Goal: Find specific page/section: Find specific page/section

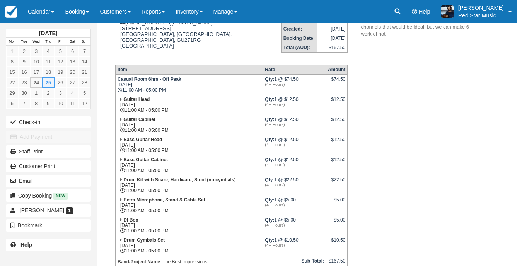
scroll to position [155, 0]
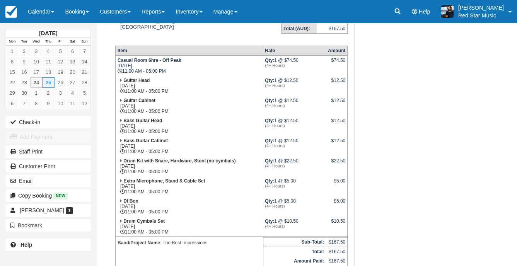
drag, startPoint x: 29, startPoint y: 7, endPoint x: 50, endPoint y: 54, distance: 50.9
click at [29, 7] on link "Calendar" at bounding box center [40, 11] width 37 height 23
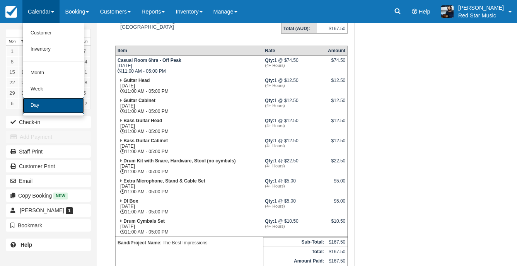
click at [70, 101] on link "Day" at bounding box center [53, 106] width 61 height 16
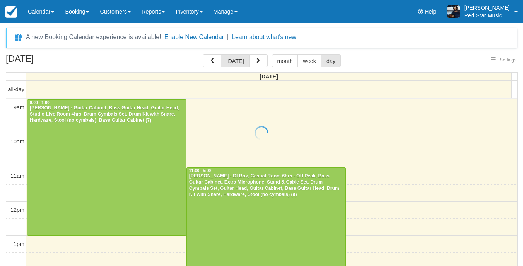
select select
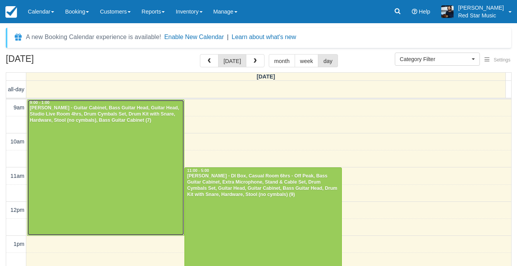
click at [131, 139] on div at bounding box center [105, 168] width 157 height 136
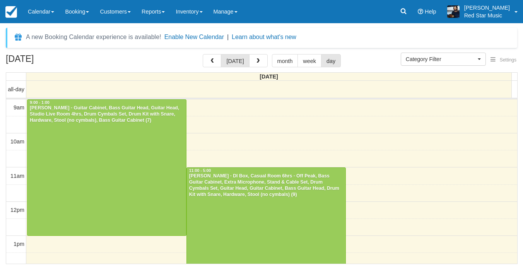
select select
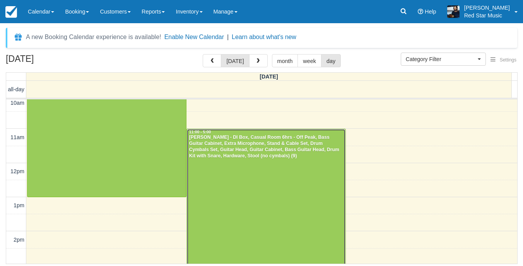
click at [275, 177] on div at bounding box center [266, 231] width 159 height 204
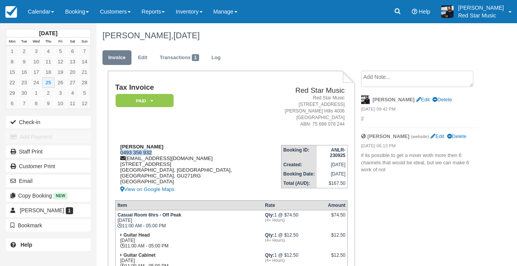
drag, startPoint x: 140, startPoint y: 151, endPoint x: 116, endPoint y: 152, distance: 24.0
click at [116, 152] on div "[PERSON_NAME] 0493 356 932 [EMAIL_ADDRESS][DOMAIN_NAME] [STREET_ADDRESS] View o…" at bounding box center [198, 169] width 166 height 50
copy div "0493 356 932"
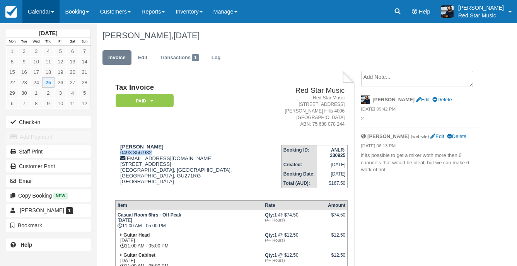
click at [28, 7] on link "Calendar" at bounding box center [40, 11] width 37 height 23
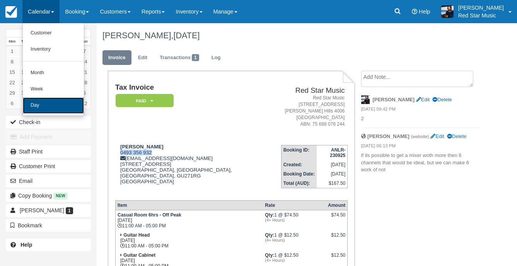
click at [63, 103] on link "Day" at bounding box center [53, 106] width 61 height 16
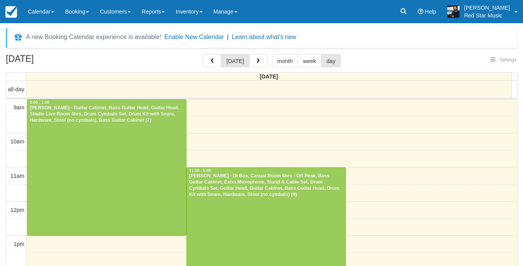
select select
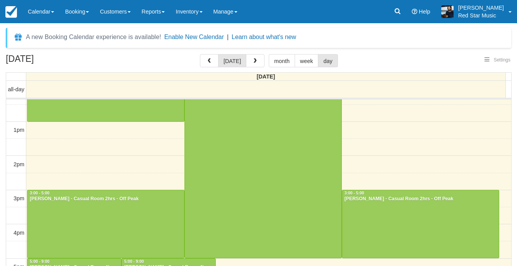
select select
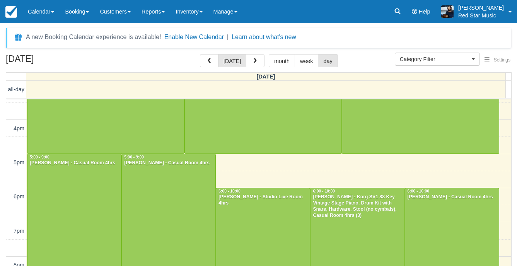
scroll to position [232, 0]
